Goal: Navigation & Orientation: Find specific page/section

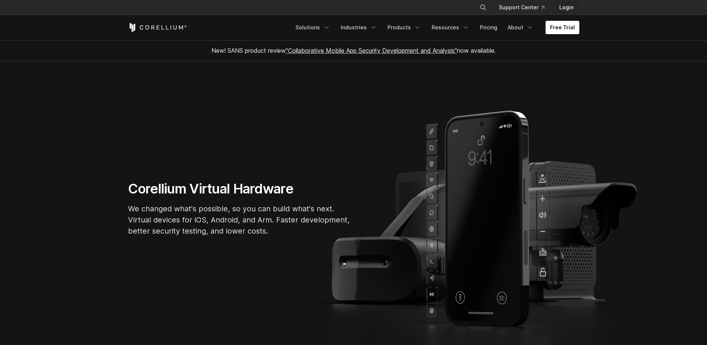
click at [566, 7] on link "Login" at bounding box center [566, 7] width 26 height 13
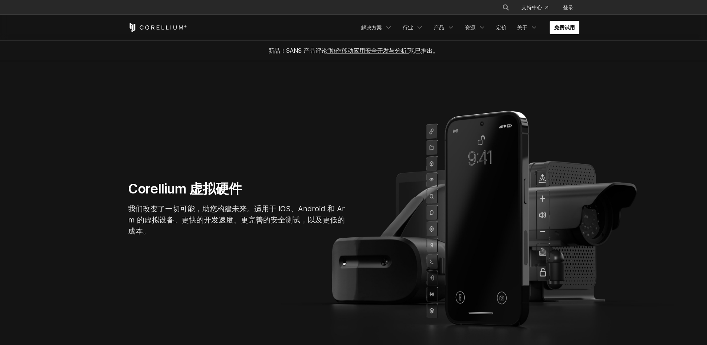
click at [302, 104] on section "Corellium 虚拟硬件 我们改变了一切可能，助您构建未来。适用于 iOS、Android 和 Arm 的虚拟设备。更快的开发速度、更完善的安全测试，以及…" at bounding box center [353, 211] width 707 height 300
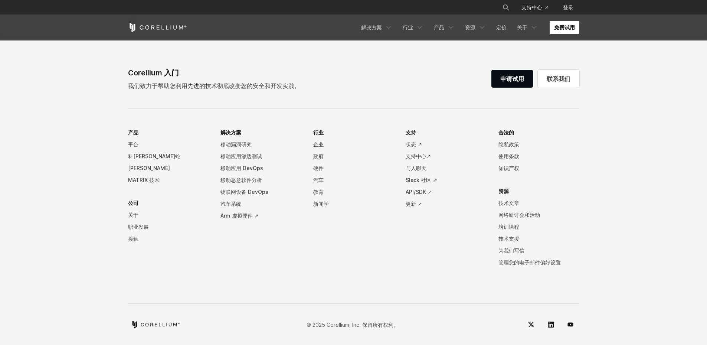
scroll to position [1613, 0]
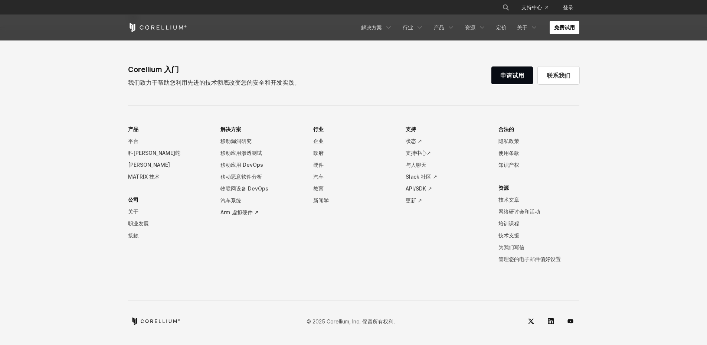
click at [136, 141] on font "平台" at bounding box center [133, 141] width 10 height 6
